Goal: Subscribe to service/newsletter

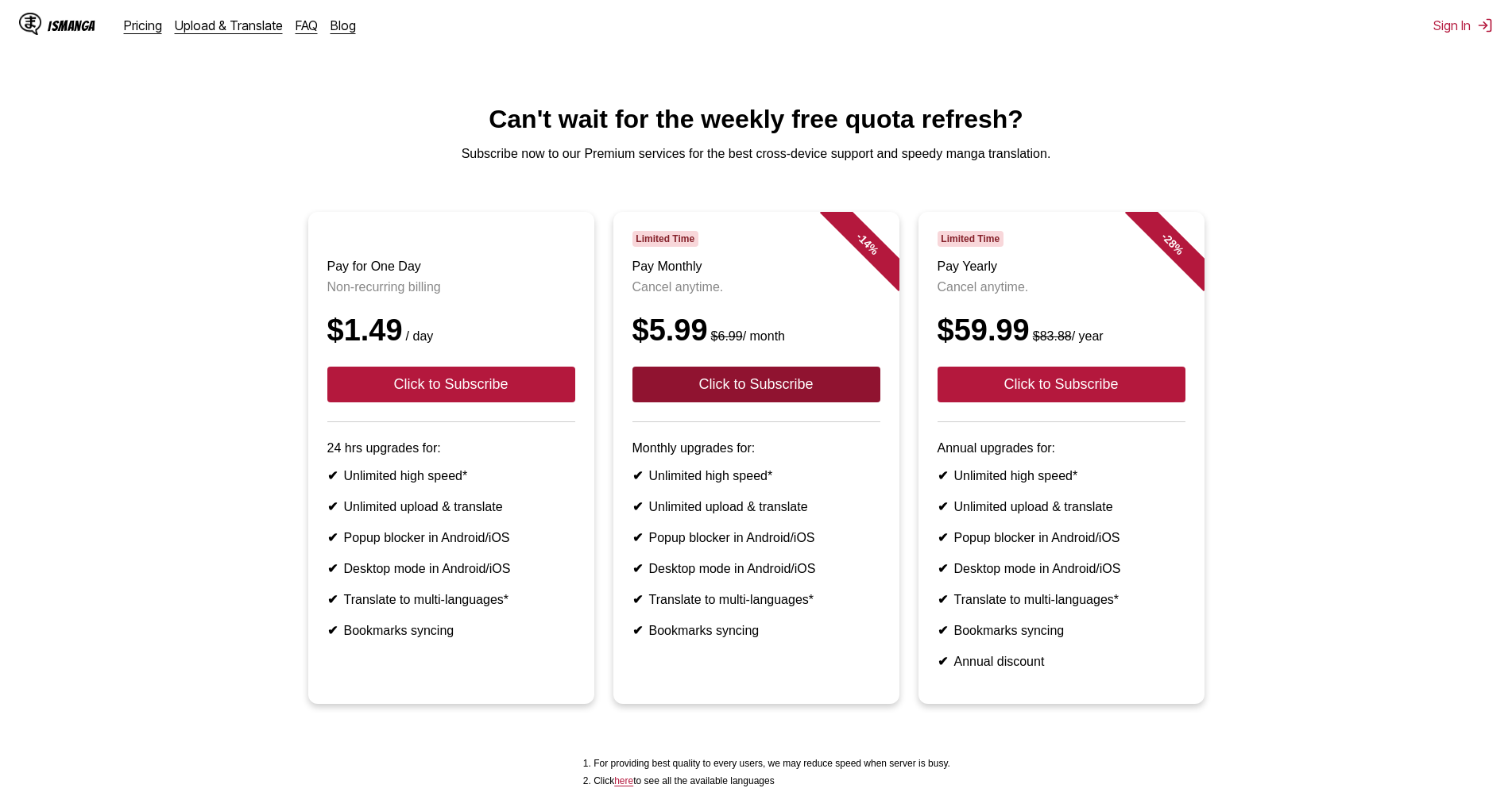
click at [711, 403] on button "Click to Subscribe" at bounding box center [756, 385] width 248 height 36
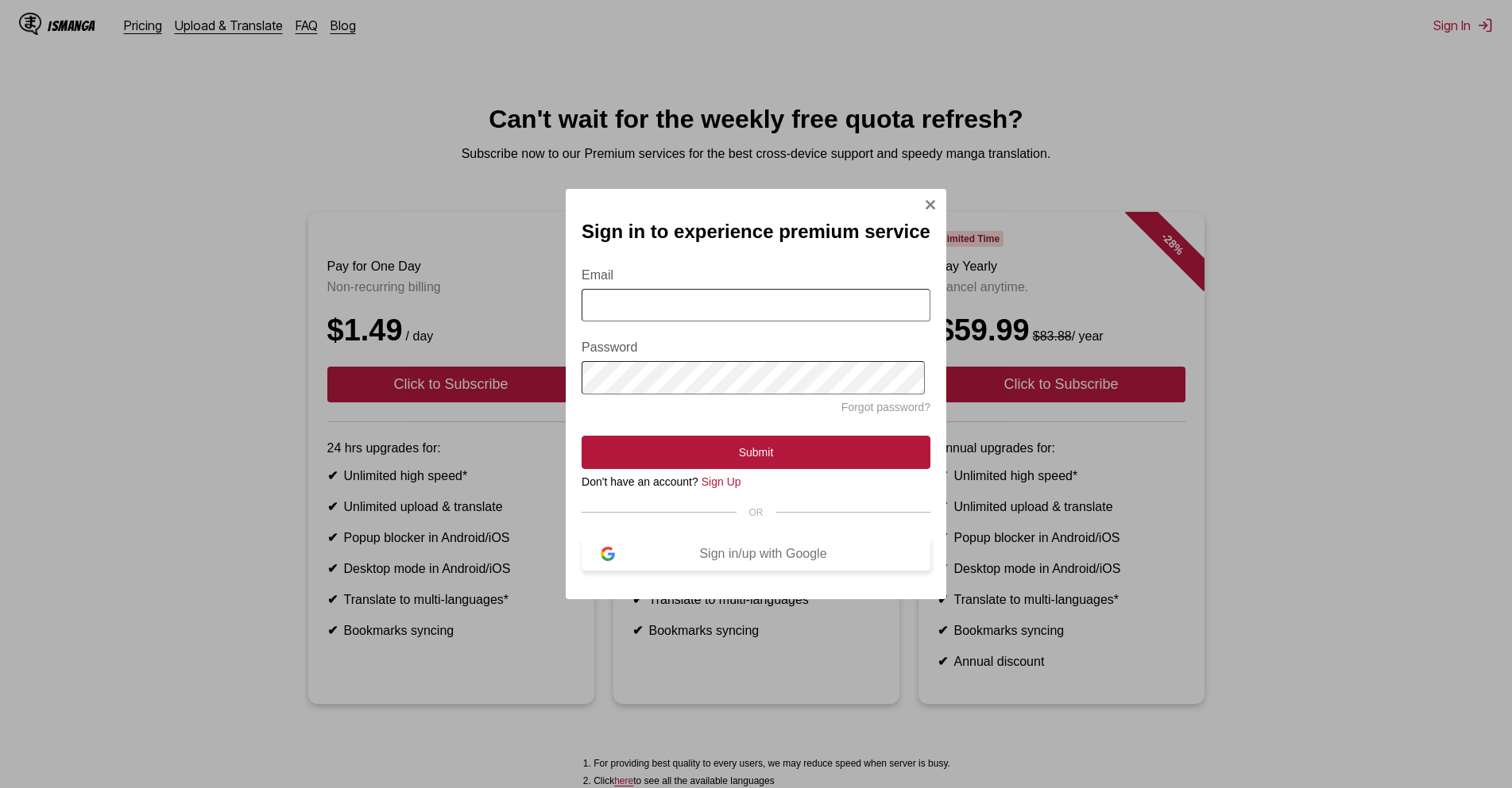
click at [733, 571] on button "Sign in/up with Google" at bounding box center [755, 553] width 348 height 33
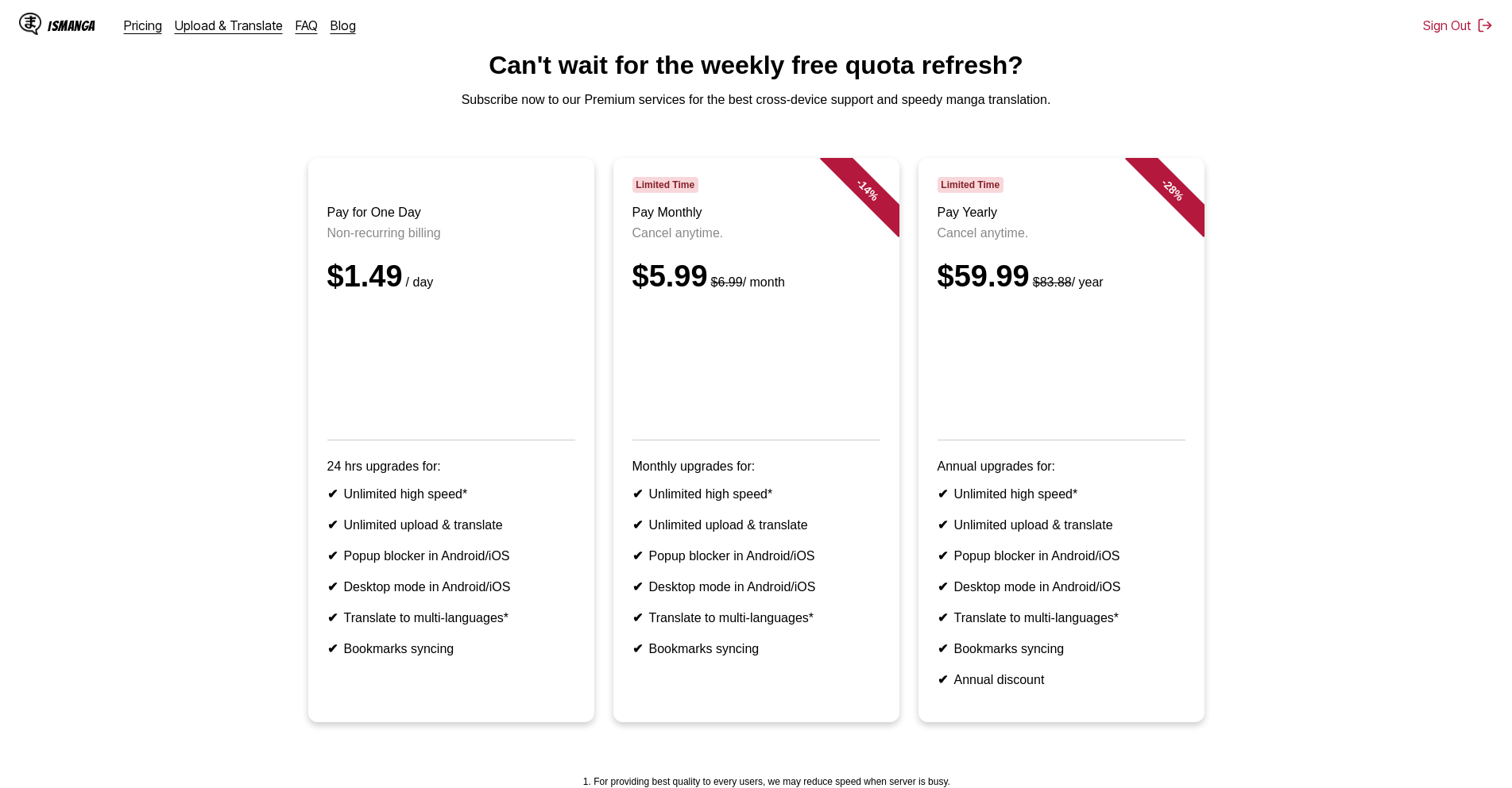
scroll to position [25, 0]
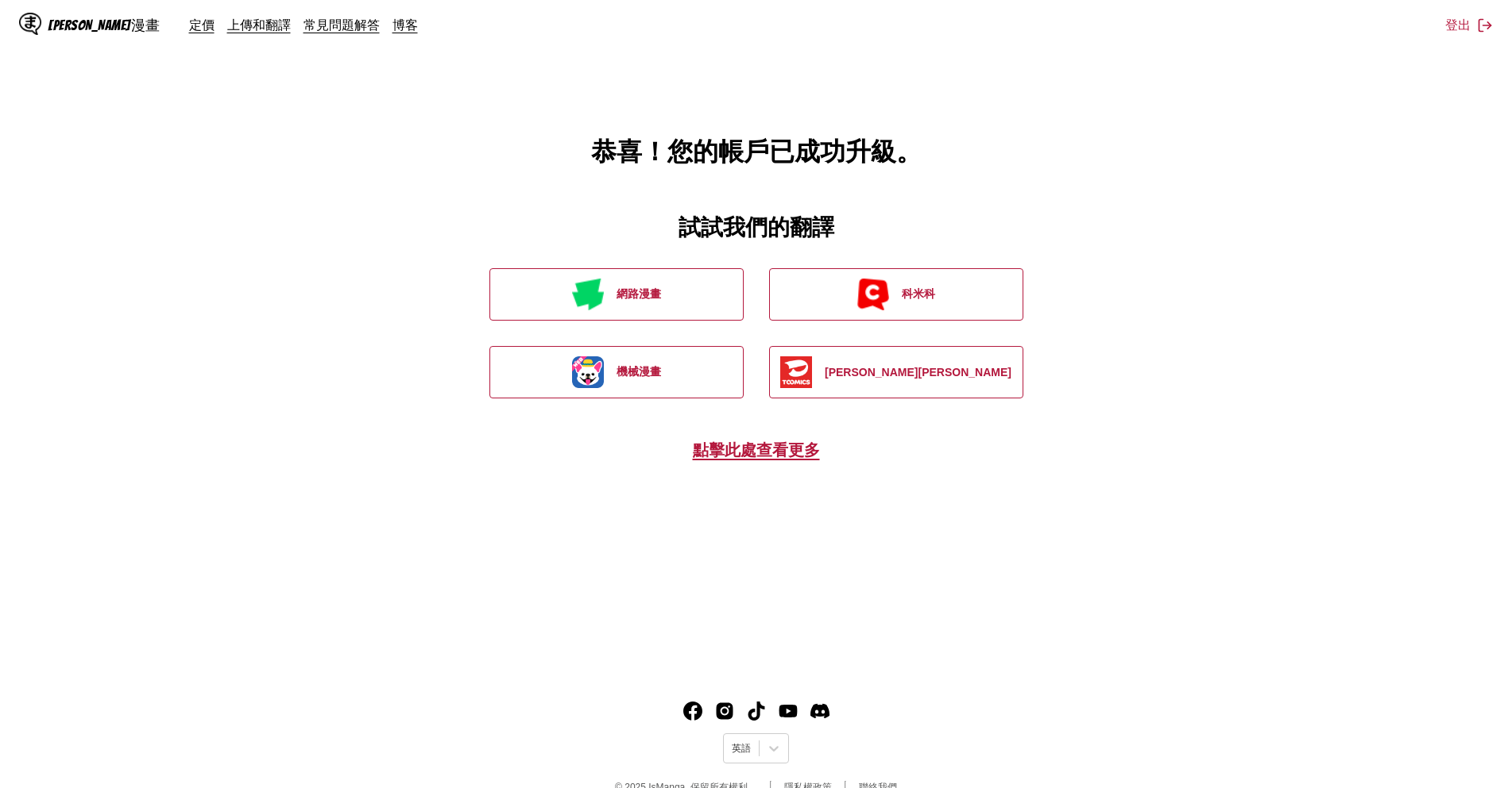
drag, startPoint x: 1417, startPoint y: 1, endPoint x: 1169, endPoint y: 252, distance: 352.9
click at [1169, 252] on main "恭喜！您的帳戶已成功升級。 試試我們的翻譯 網路漫畫 科米科 機械漫畫 [PERSON_NAME][PERSON_NAME] 點擊此處查看更多" at bounding box center [756, 335] width 1512 height 670
click at [71, 19] on font "[PERSON_NAME]漫畫" at bounding box center [104, 25] width 113 height 15
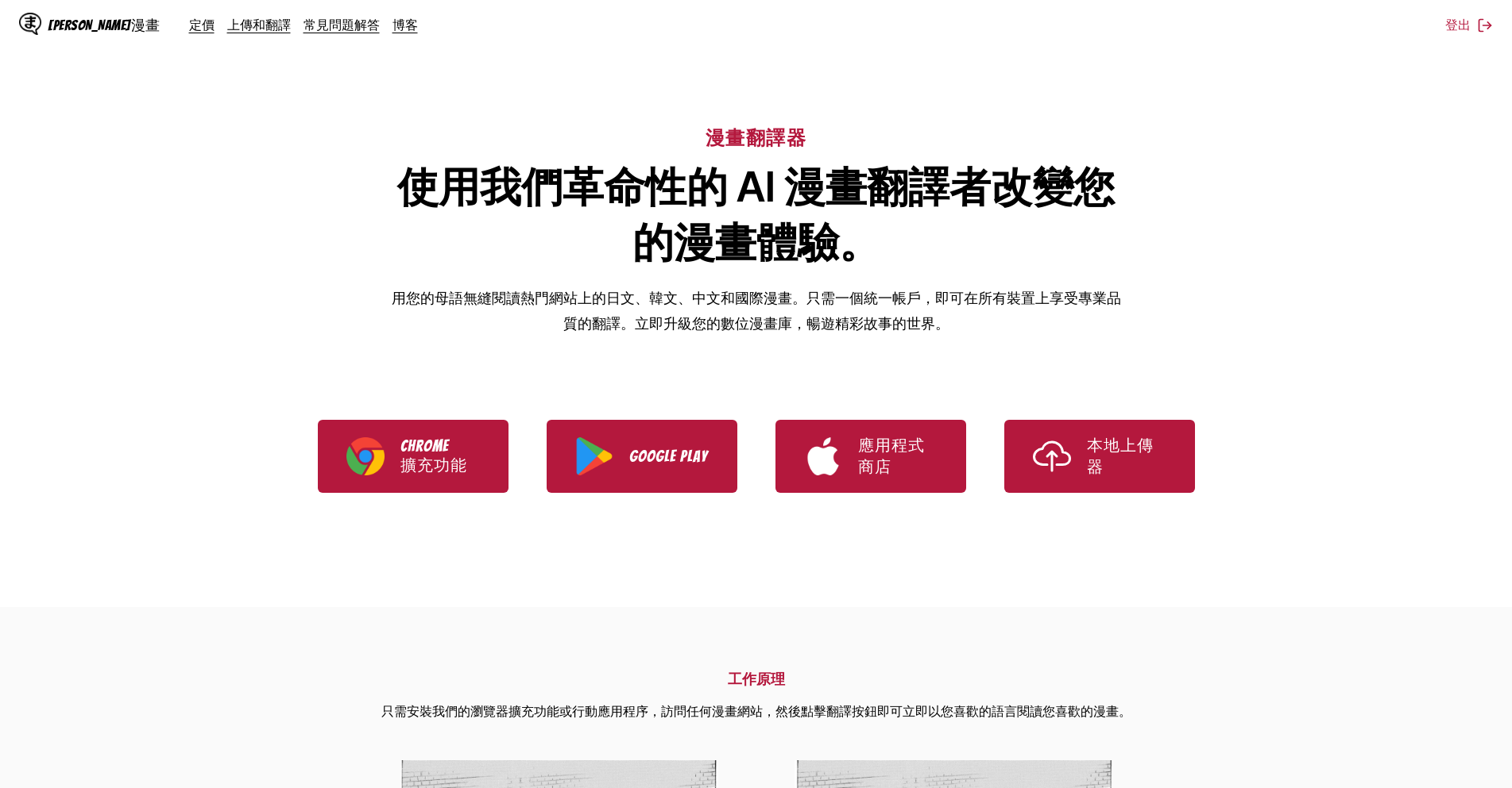
scroll to position [159, 0]
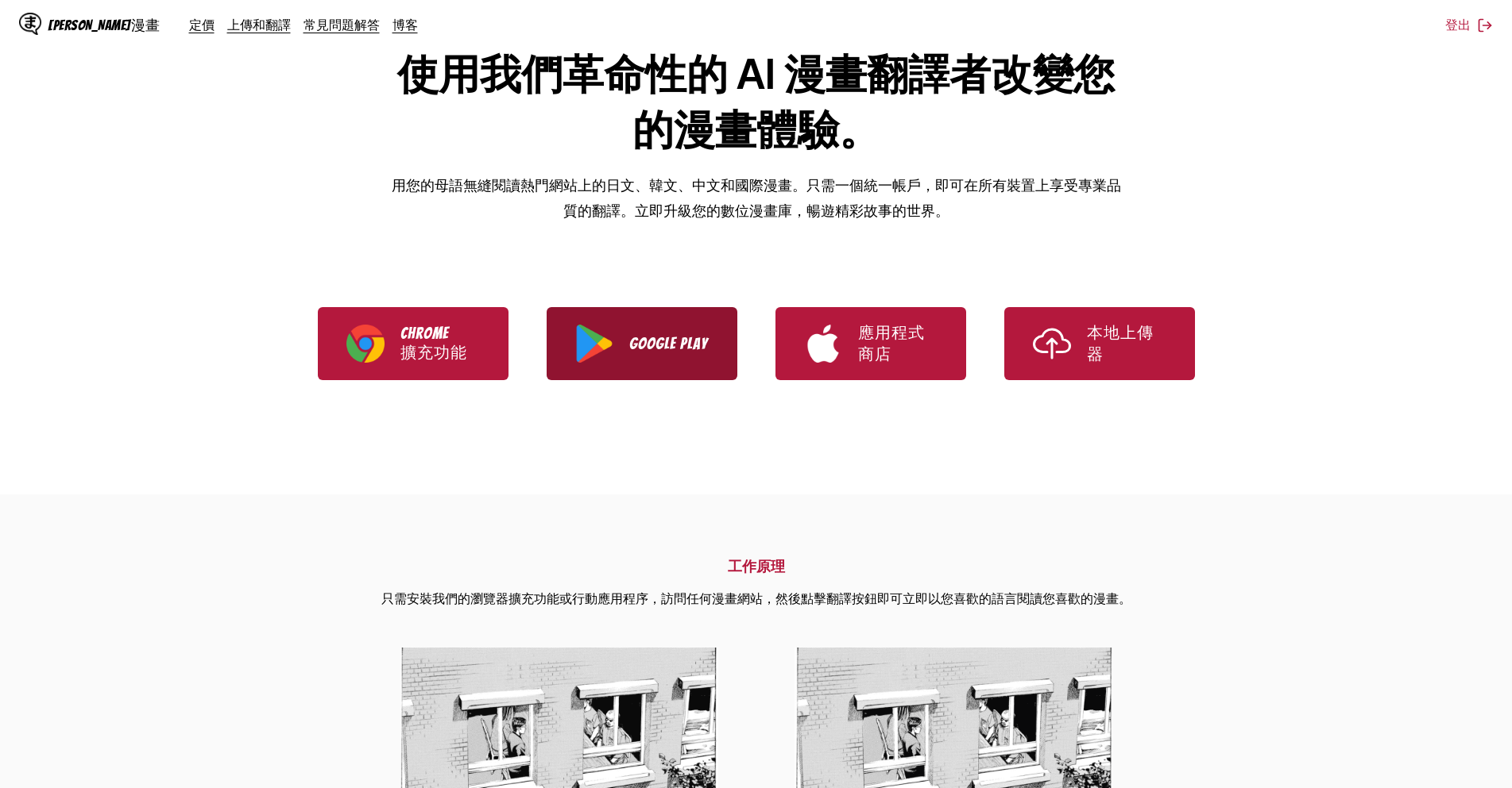
click at [674, 352] on font "Google Play" at bounding box center [668, 344] width 79 height 18
